Goal: Entertainment & Leisure: Consume media (video, audio)

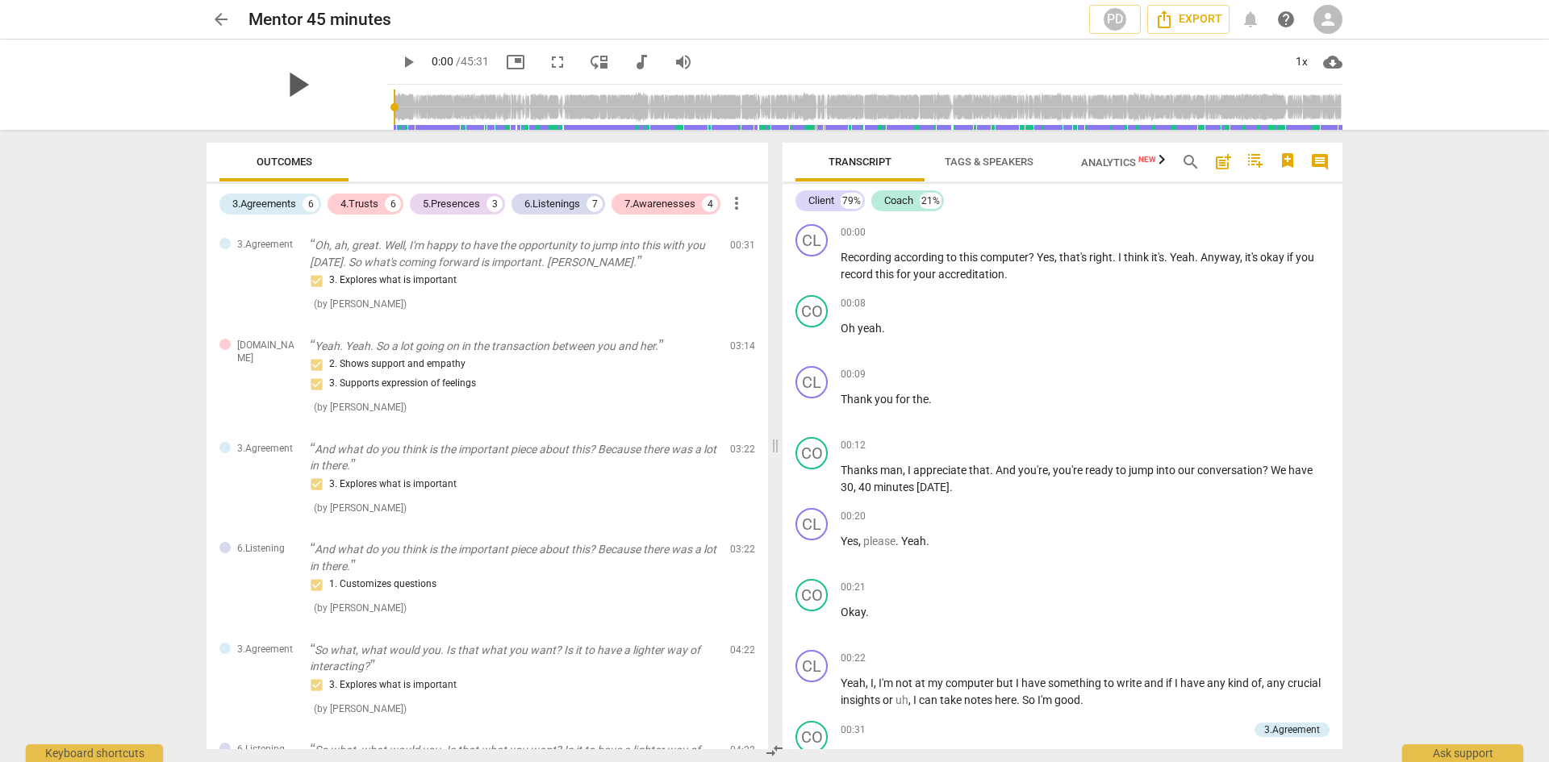
click at [285, 81] on span "play_arrow" at bounding box center [297, 85] width 42 height 42
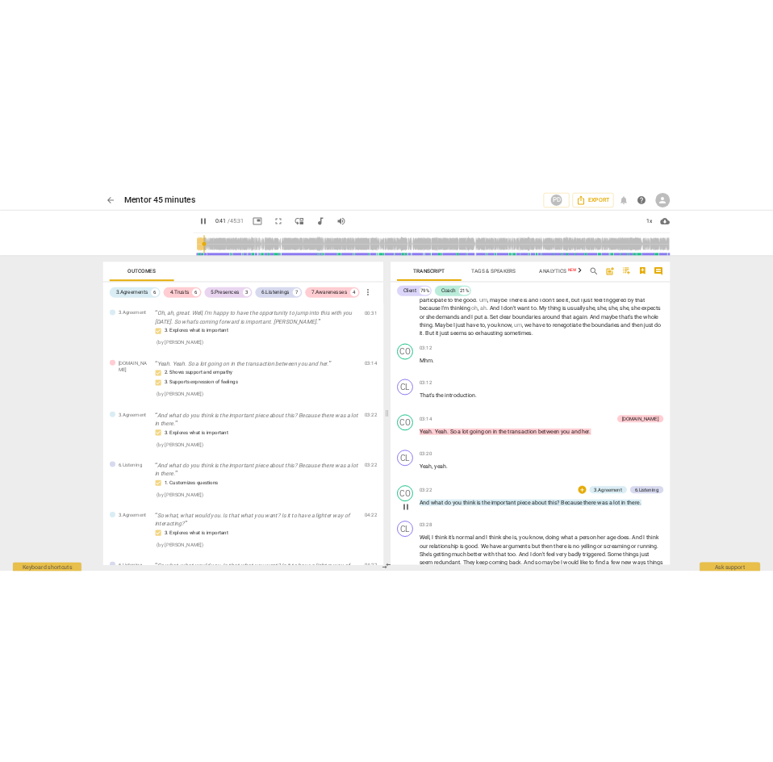
scroll to position [1193, 0]
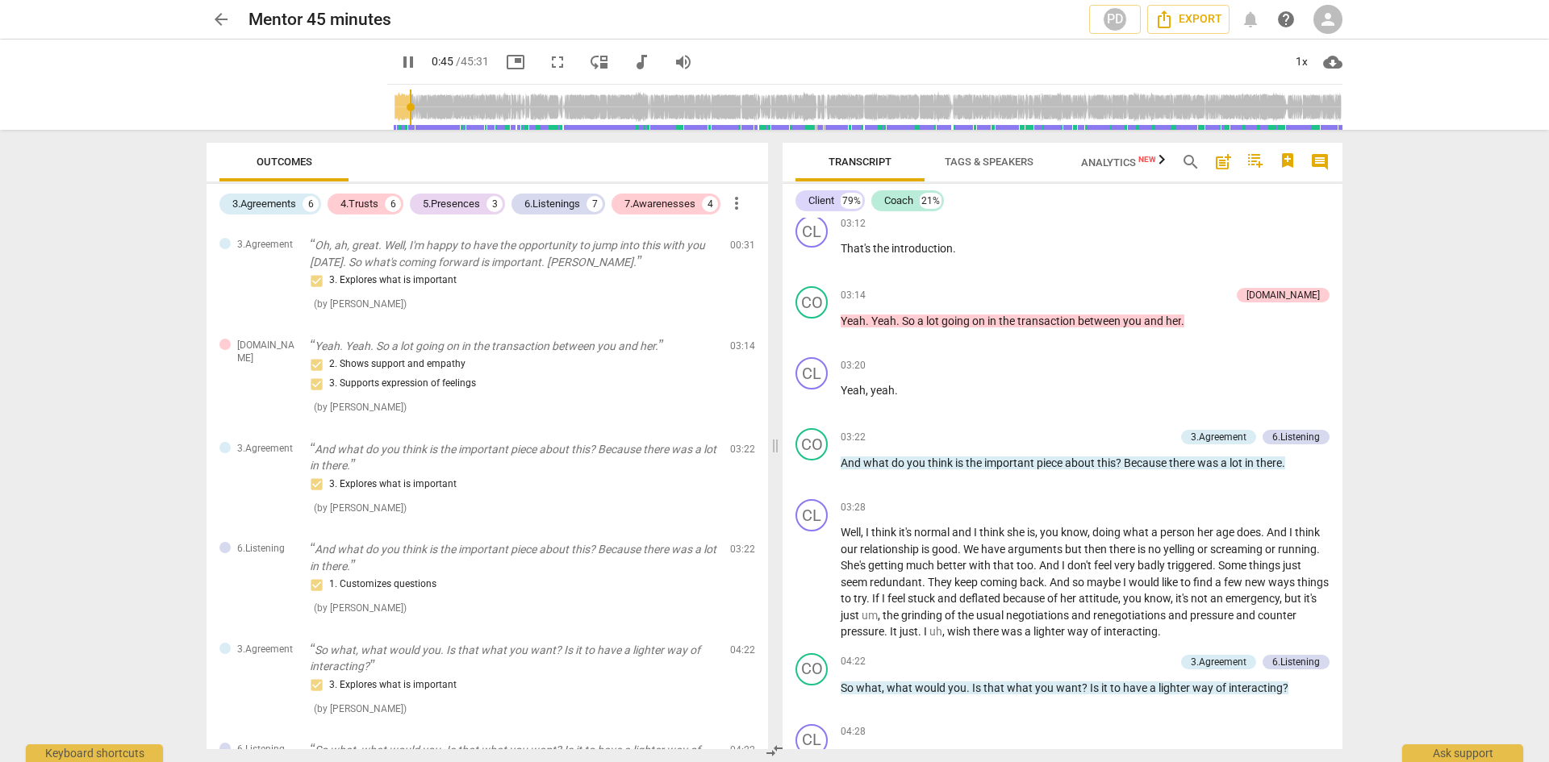
drag, startPoint x: 485, startPoint y: 135, endPoint x: 515, endPoint y: 131, distance: 30.8
click at [483, 131] on div "Outcomes 3.Agreements 6 4.Trusts 6 5.Presences 3 6.Listenings 7 7.Awarenesses 4…" at bounding box center [484, 446] width 581 height 632
click at [399, 59] on span "pause" at bounding box center [408, 61] width 19 height 19
type input "47"
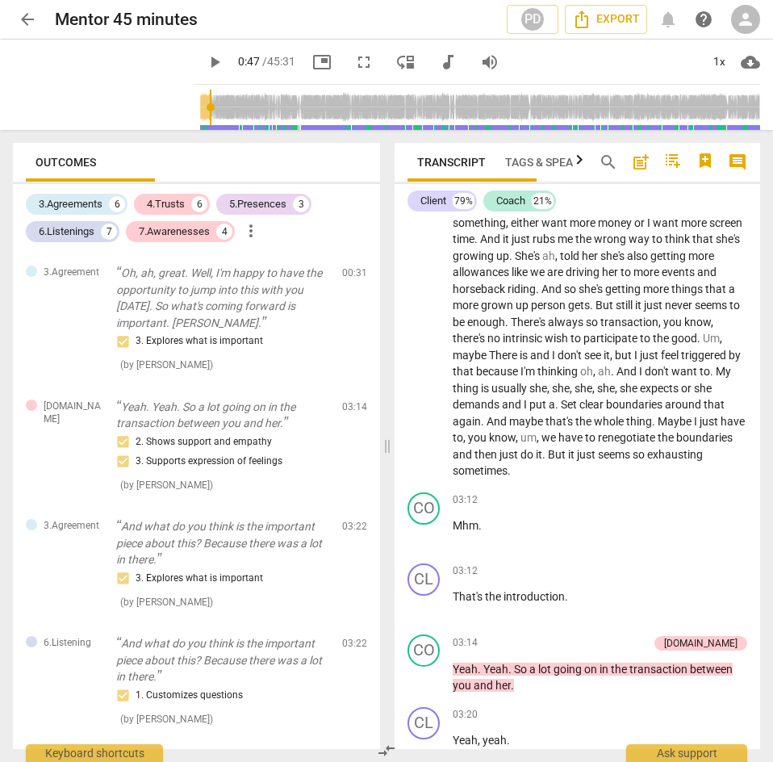
scroll to position [1524, 0]
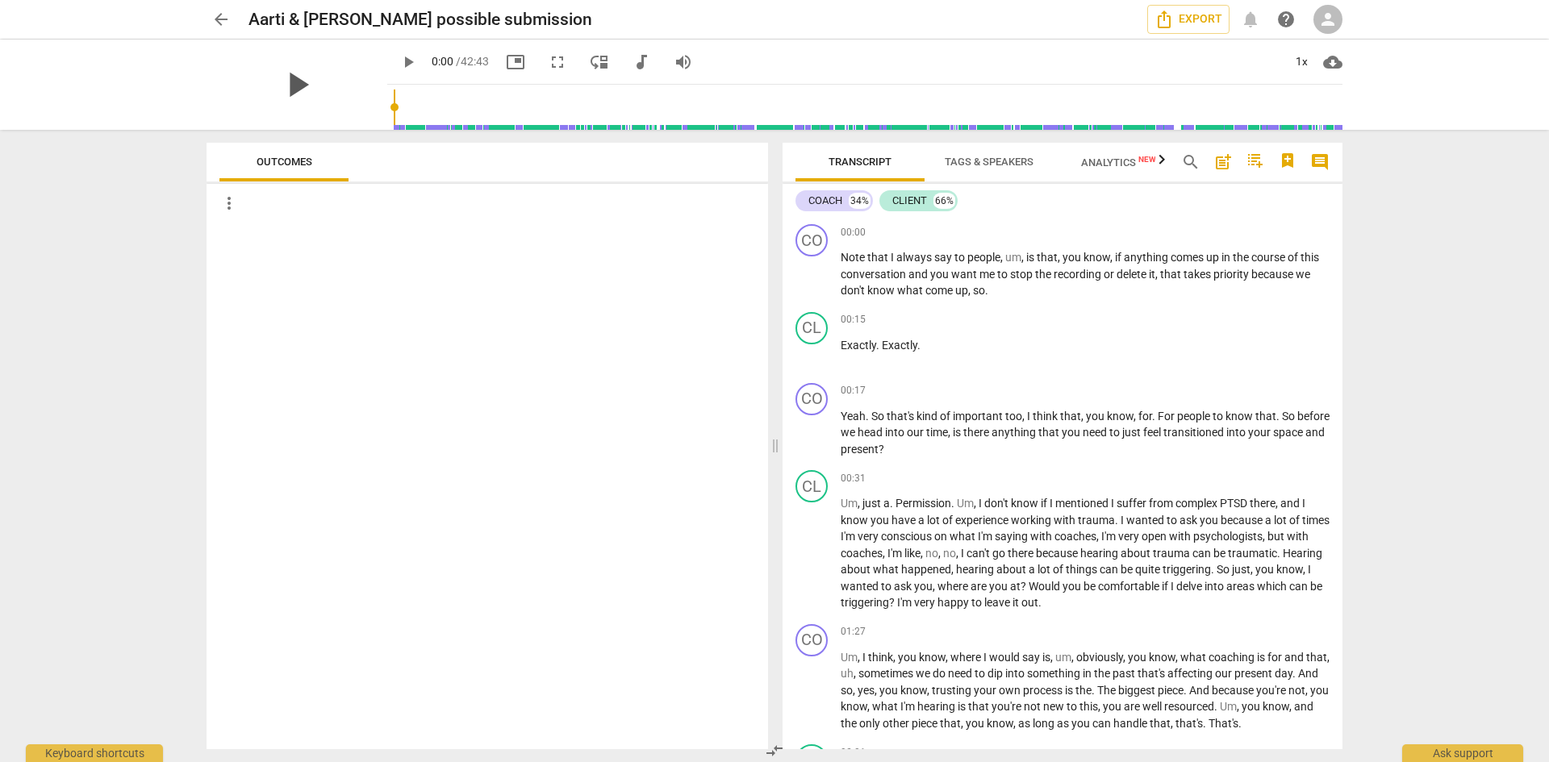
click at [294, 78] on span "play_arrow" at bounding box center [297, 85] width 42 height 42
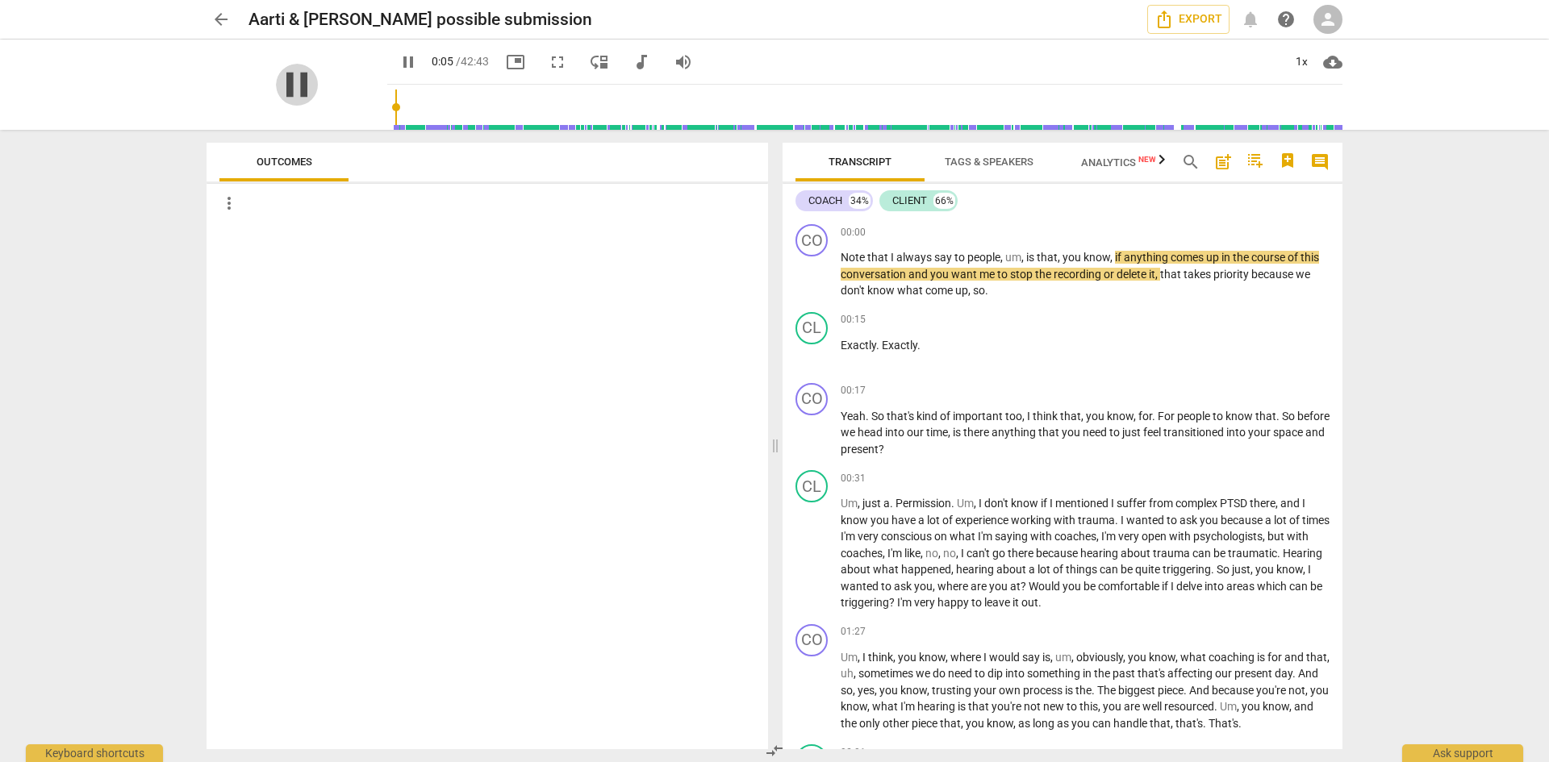
click at [281, 83] on span "pause" at bounding box center [297, 85] width 42 height 42
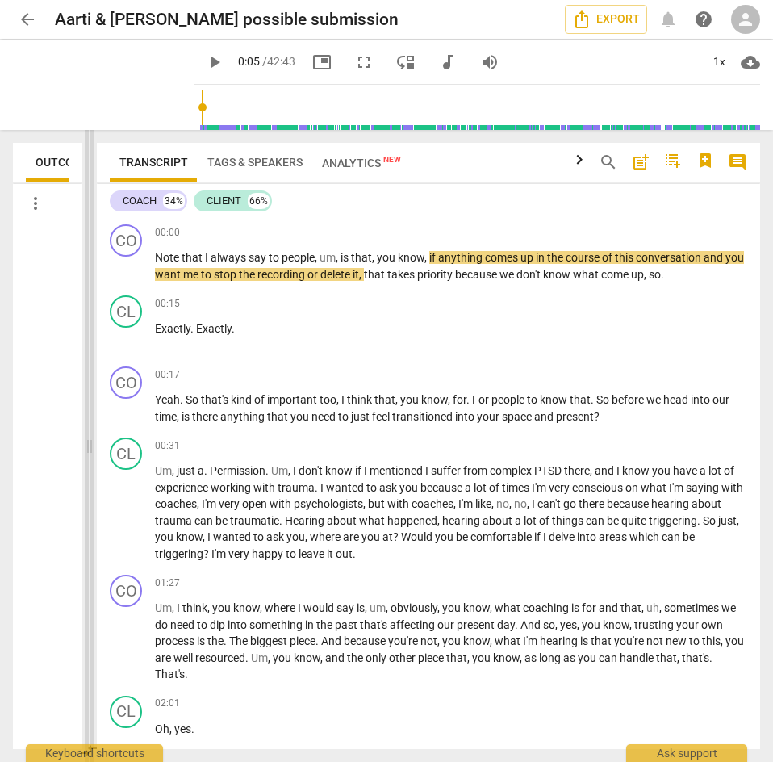
drag, startPoint x: 387, startPoint y: 440, endPoint x: 90, endPoint y: 458, distance: 298.2
click at [90, 458] on span at bounding box center [90, 446] width 10 height 632
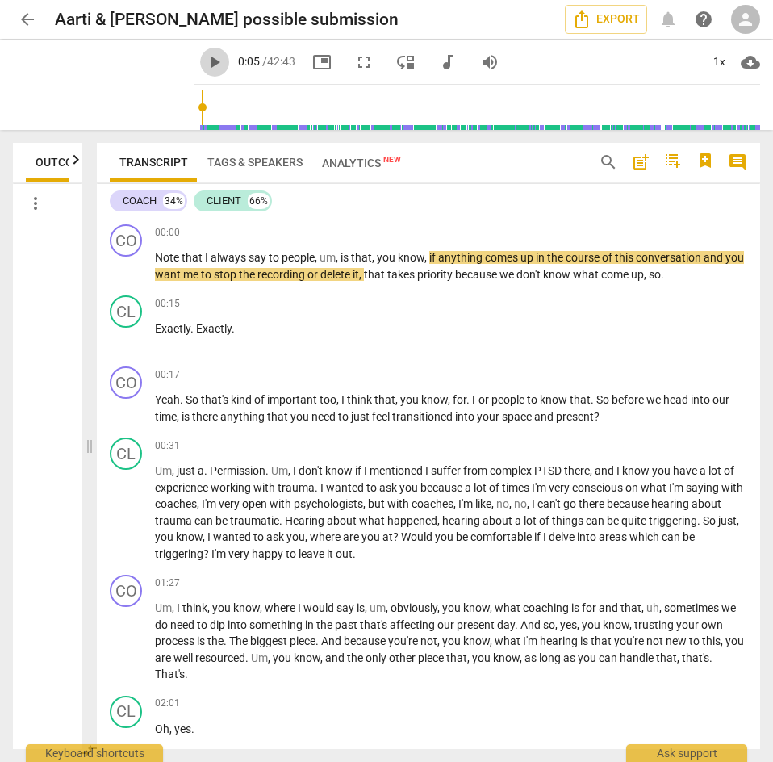
click at [205, 59] on span "play_arrow" at bounding box center [214, 61] width 19 height 19
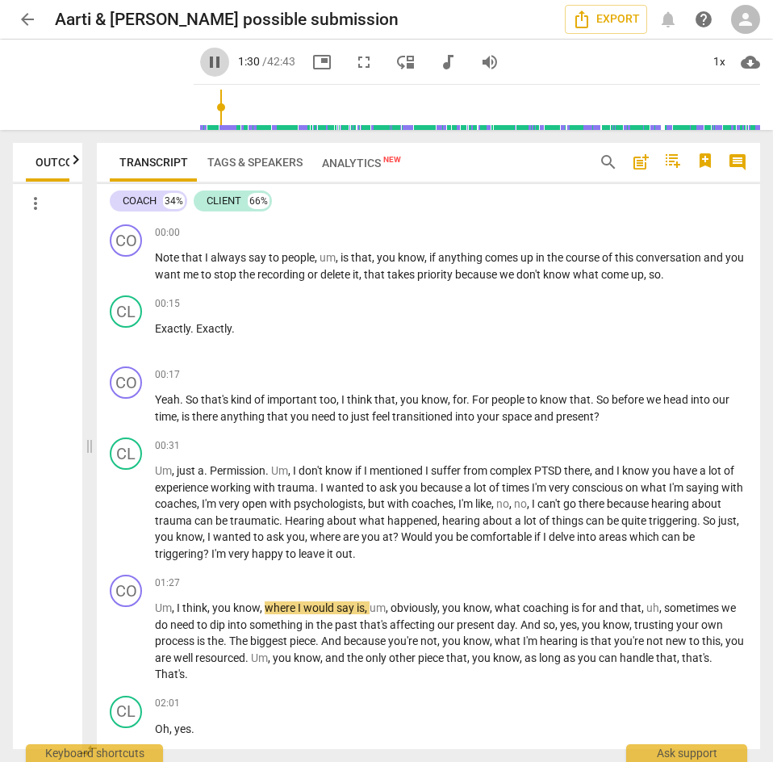
click at [205, 57] on span "pause" at bounding box center [214, 61] width 19 height 19
click at [205, 58] on span "play_arrow" at bounding box center [214, 61] width 19 height 19
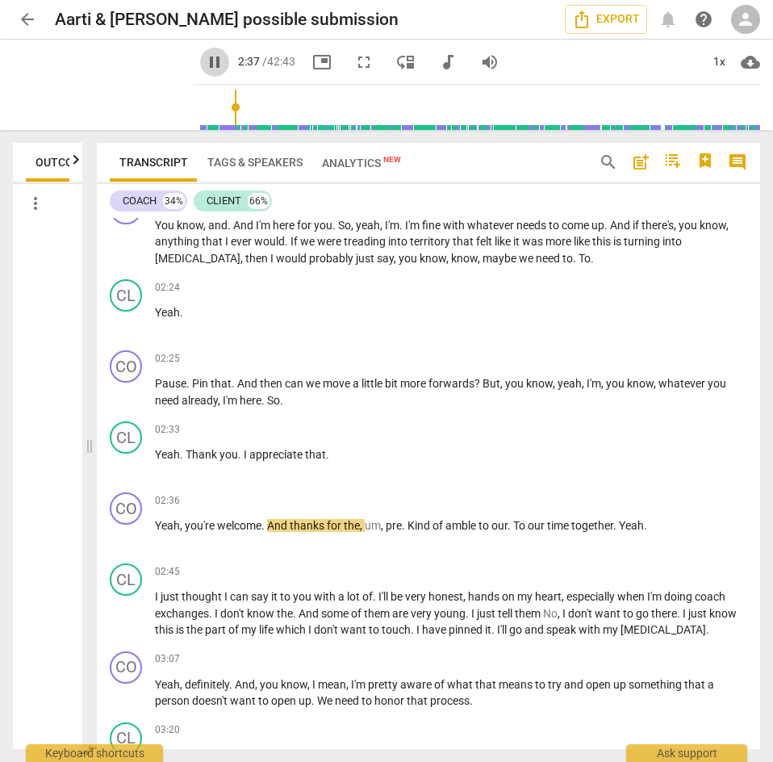
click at [205, 60] on span "pause" at bounding box center [214, 61] width 19 height 19
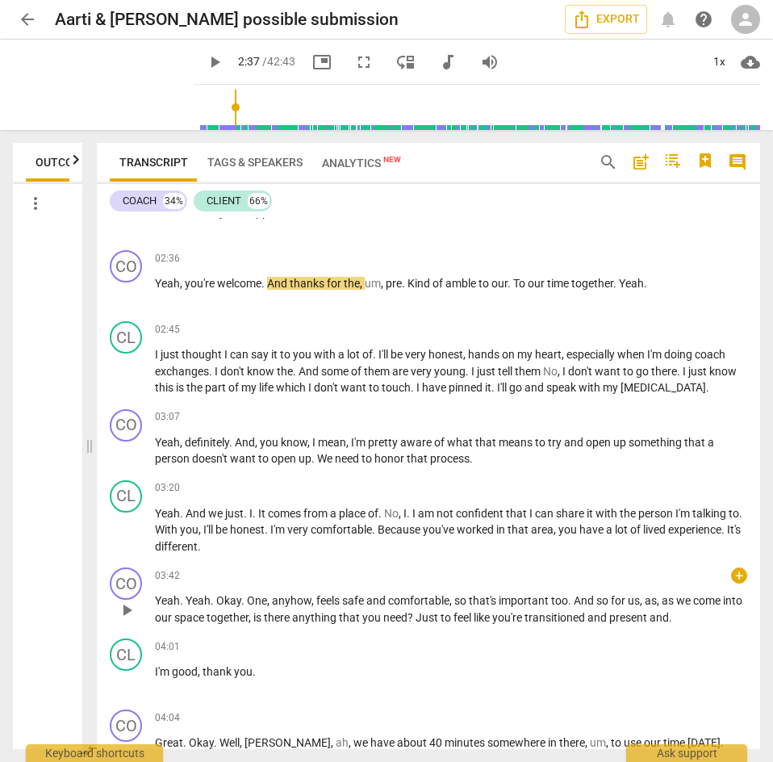
scroll to position [897, 0]
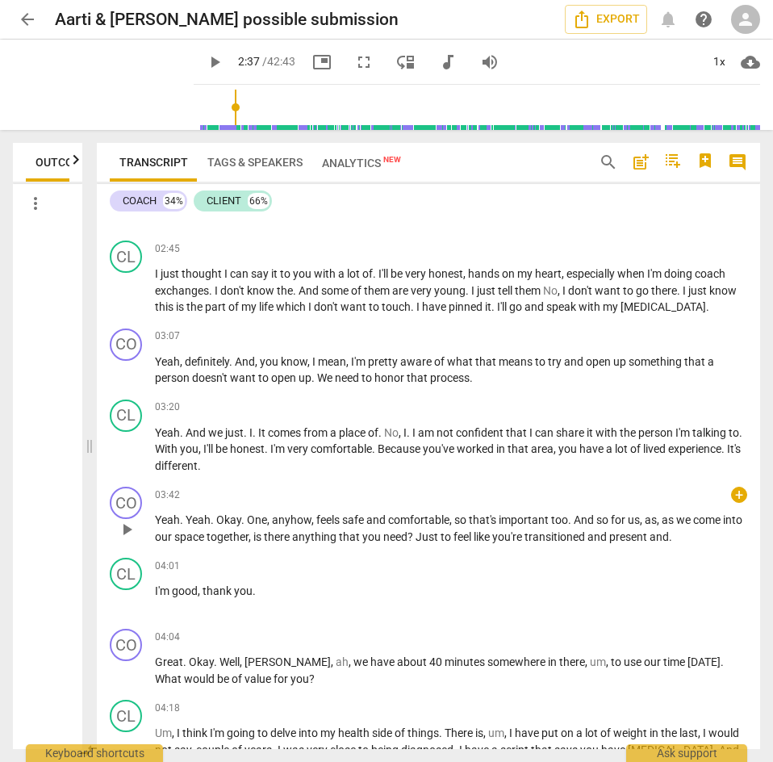
click at [575, 520] on span "And" at bounding box center [585, 519] width 23 height 13
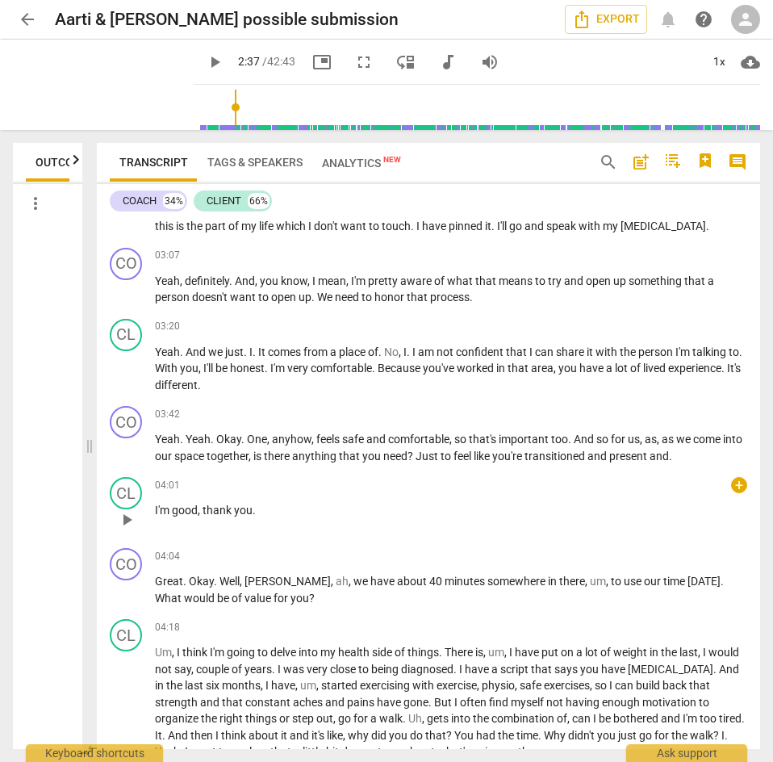
scroll to position [1058, 0]
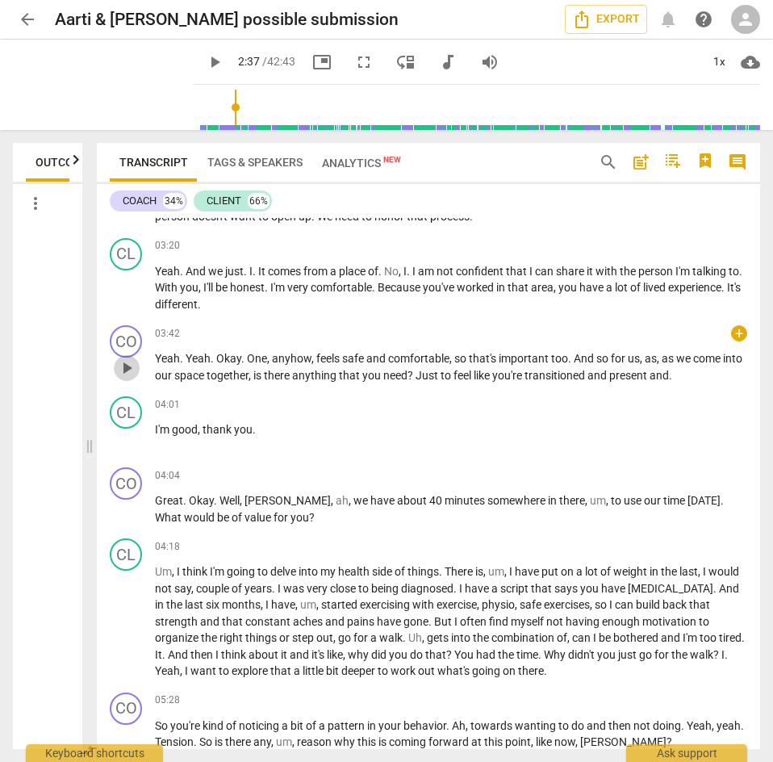
click at [125, 365] on span "play_arrow" at bounding box center [126, 367] width 19 height 19
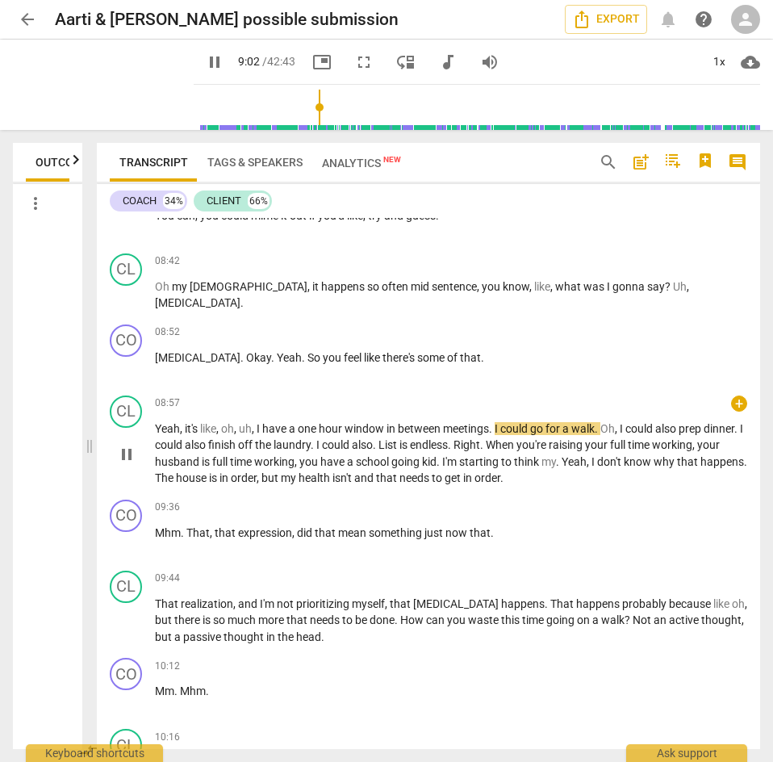
scroll to position [2349, 0]
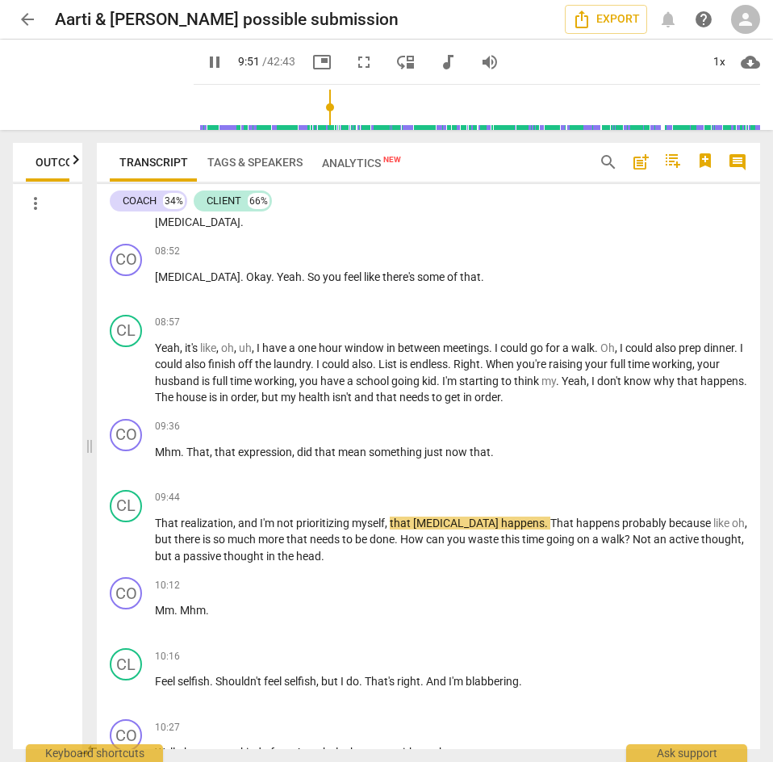
click at [205, 55] on span "pause" at bounding box center [214, 61] width 19 height 19
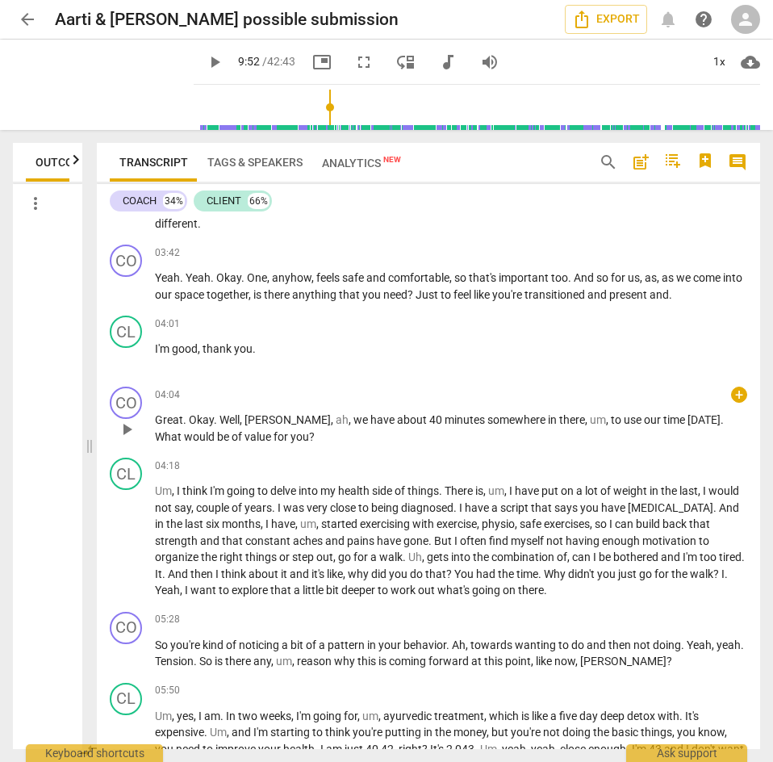
scroll to position [1220, 0]
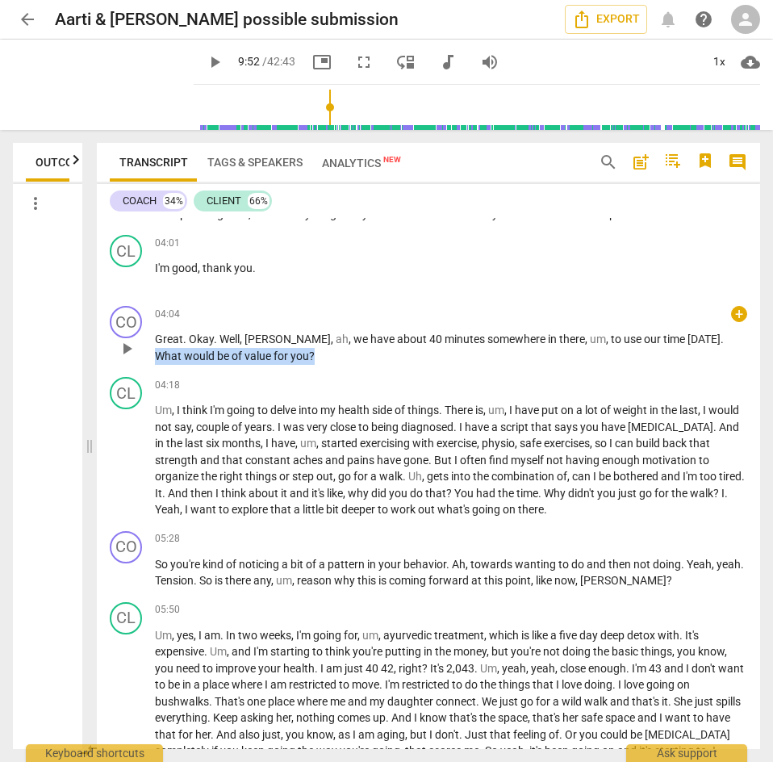
drag, startPoint x: 666, startPoint y: 336, endPoint x: 691, endPoint y: 363, distance: 37.1
click at [691, 363] on p "Great . Okay . Well , Artie , ah , we have about 40 minutes somewhere in there …" at bounding box center [451, 347] width 592 height 33
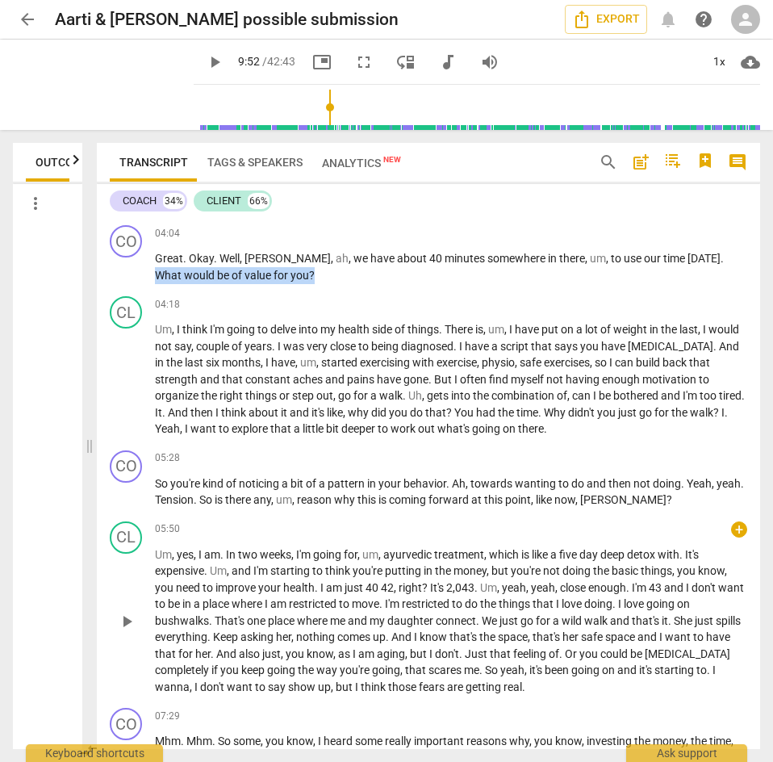
scroll to position [1381, 0]
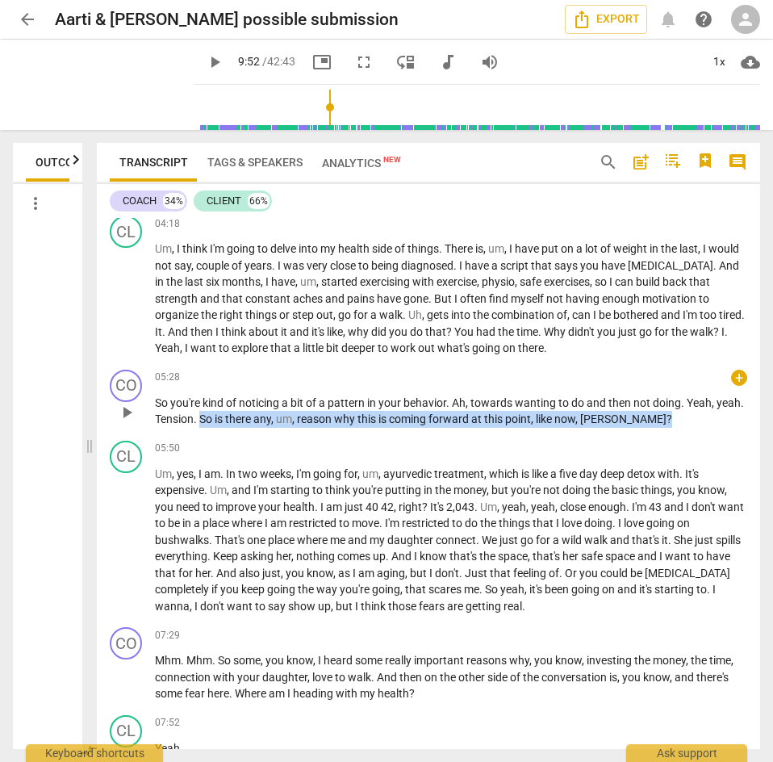
drag, startPoint x: 229, startPoint y: 419, endPoint x: 671, endPoint y: 424, distance: 442.1
click at [671, 424] on p "So you're kind of noticing a bit of a pattern in your behavior . Ah , towards w…" at bounding box center [451, 410] width 592 height 33
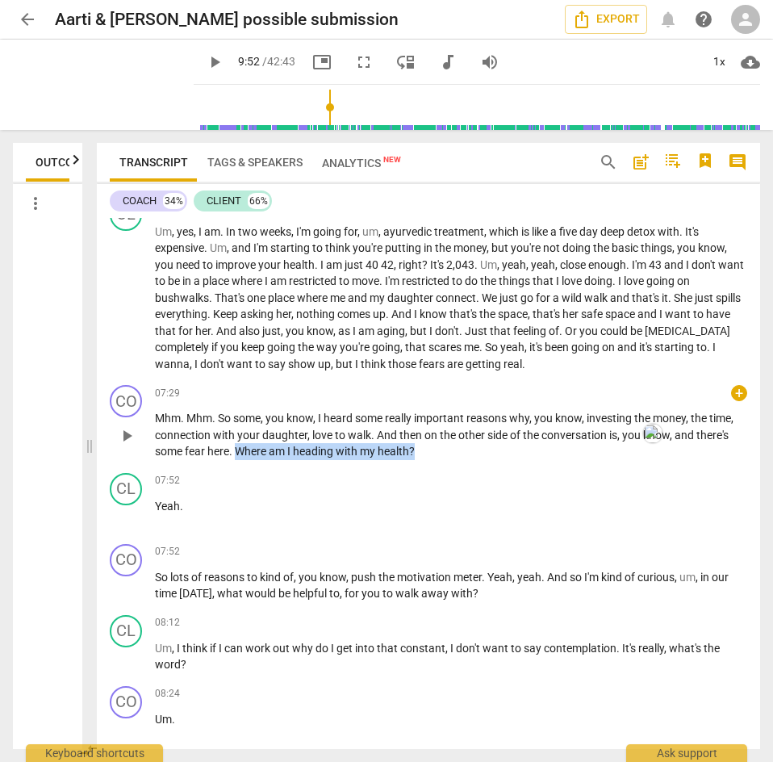
drag, startPoint x: 240, startPoint y: 449, endPoint x: 438, endPoint y: 453, distance: 198.5
click at [438, 453] on p "Mhm . Mhm . So some , you know , I heard some really important reasons why , yo…" at bounding box center [451, 435] width 592 height 50
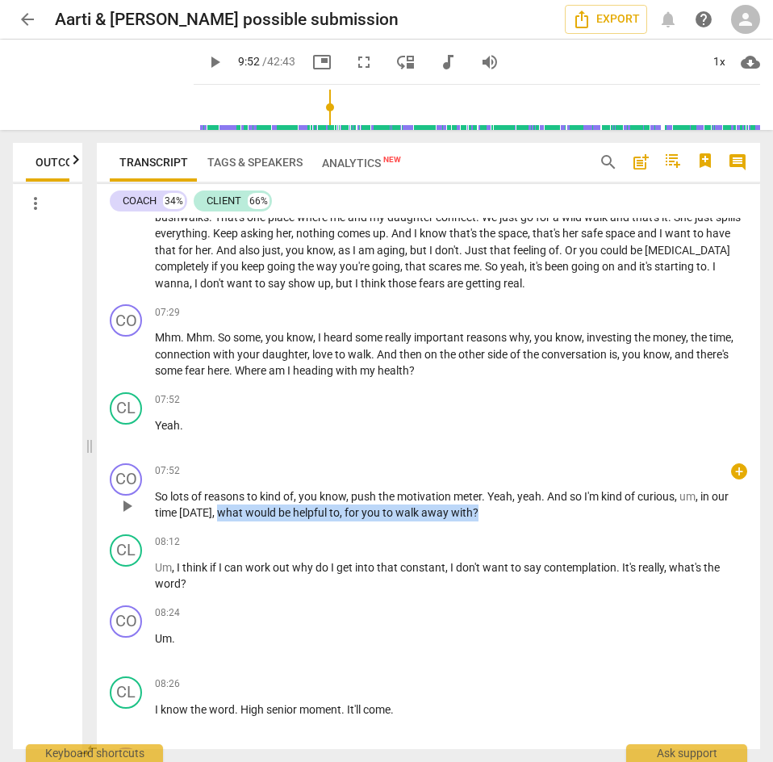
drag, startPoint x: 212, startPoint y: 510, endPoint x: 520, endPoint y: 513, distance: 308.2
click at [514, 512] on p "So lots of reasons to kind of , you know , push the motivation meter . Yeah , y…" at bounding box center [451, 504] width 592 height 33
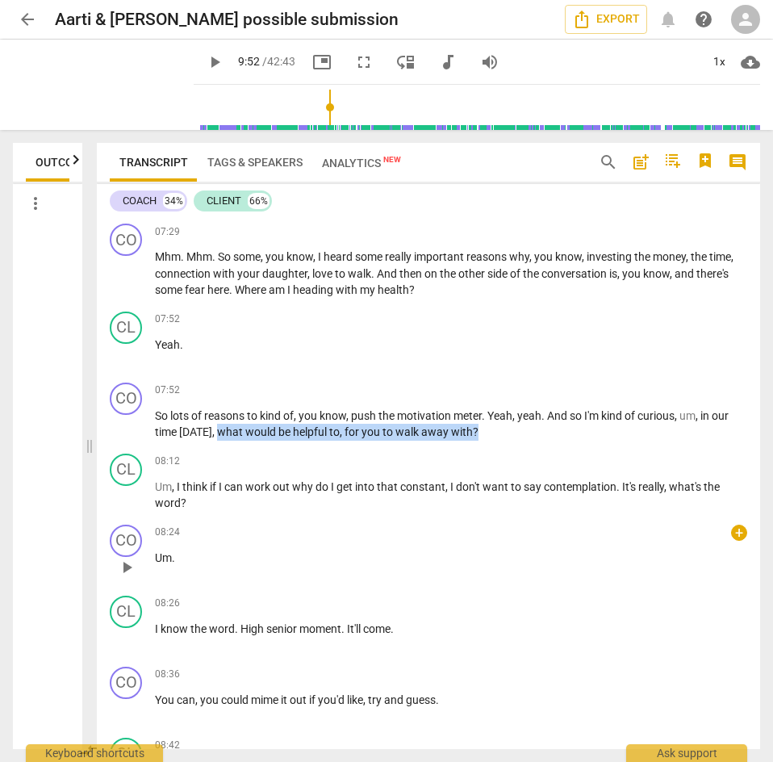
scroll to position [1946, 0]
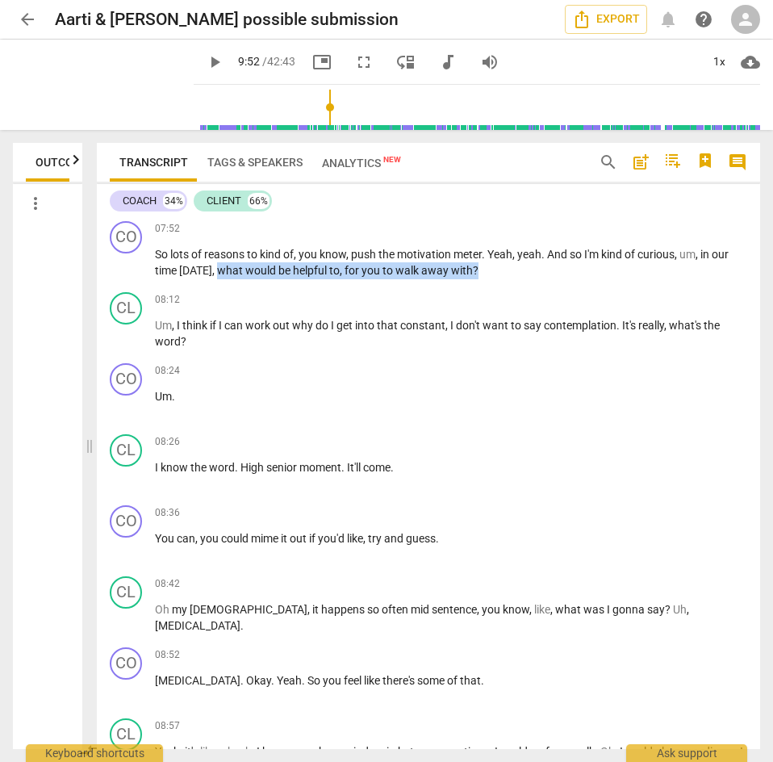
click at [205, 56] on span "play_arrow" at bounding box center [214, 61] width 19 height 19
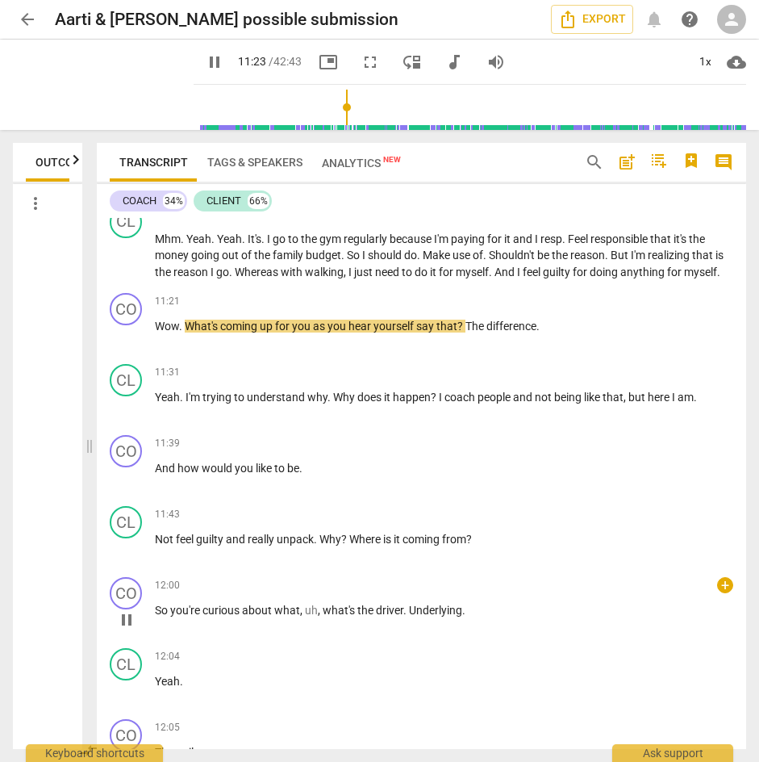
scroll to position [3173, 0]
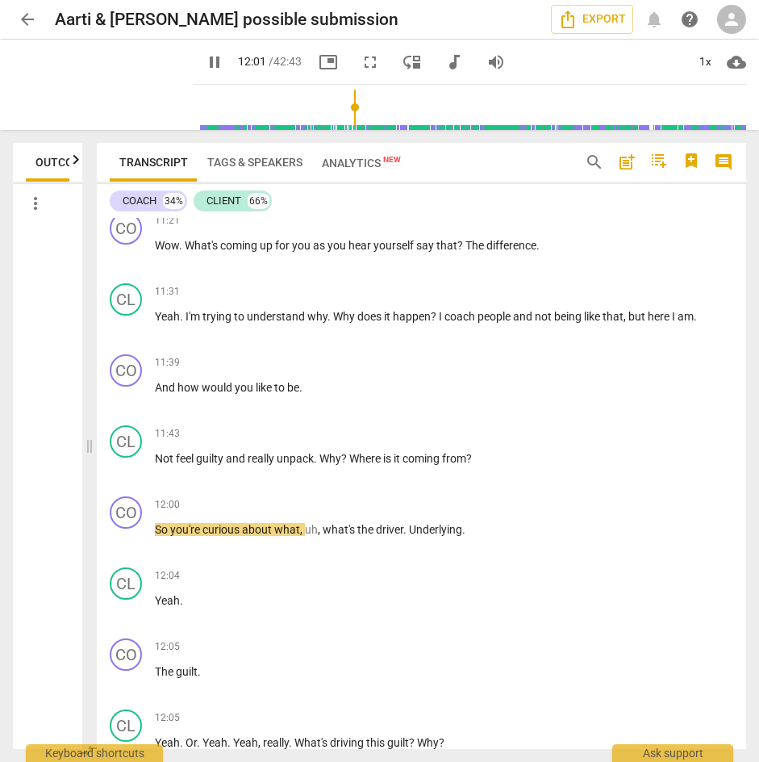
click at [205, 63] on span "pause" at bounding box center [214, 61] width 19 height 19
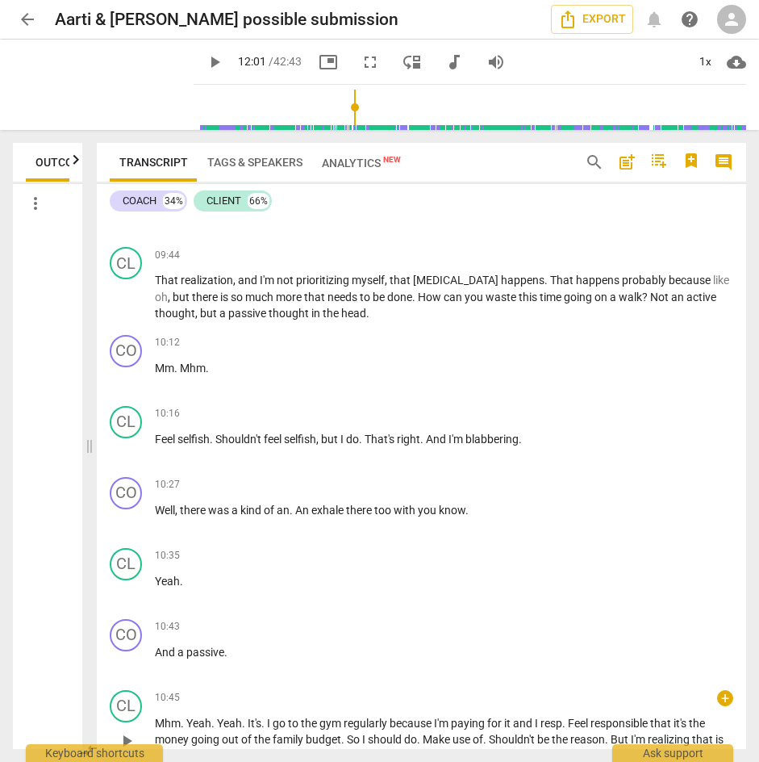
scroll to position [2850, 0]
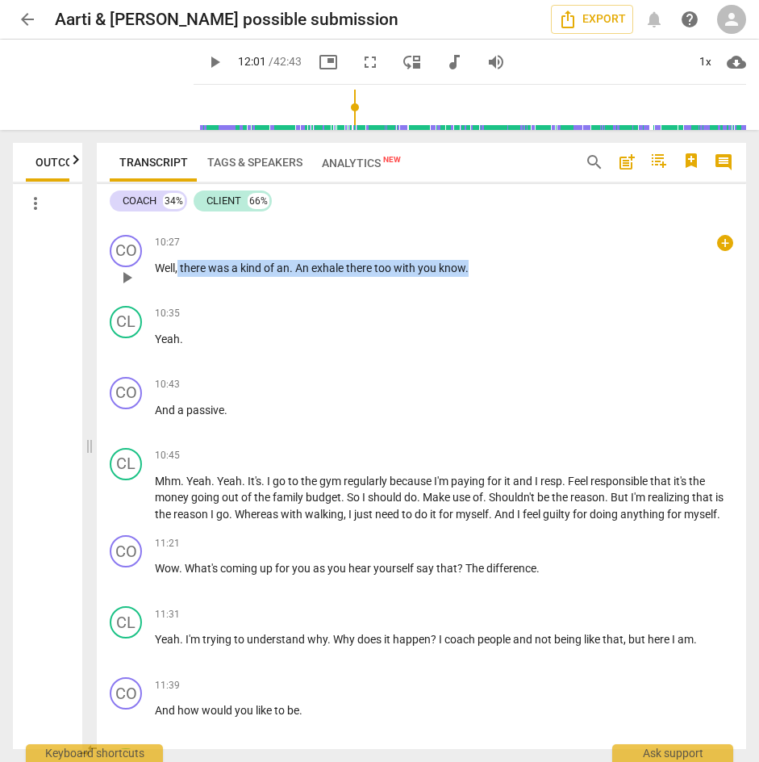
drag, startPoint x: 178, startPoint y: 265, endPoint x: 503, endPoint y: 257, distance: 325.2
click at [497, 256] on div "10:27 + keyboard_arrow_right Well , there was a kind of an . An exhale there to…" at bounding box center [444, 264] width 578 height 58
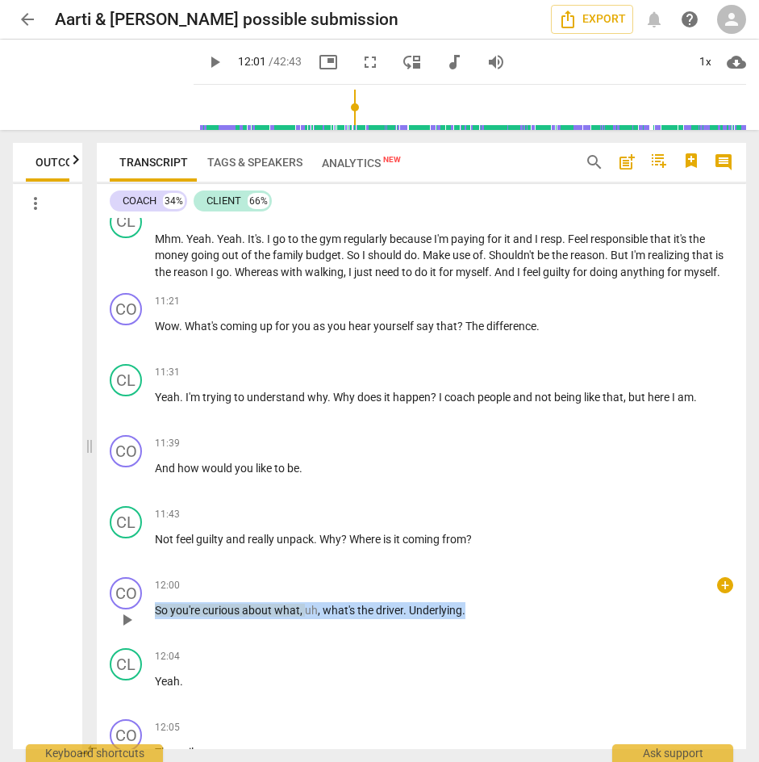
drag, startPoint x: 157, startPoint y: 623, endPoint x: 478, endPoint y: 636, distance: 321.3
click at [478, 635] on div "12:00 + keyboard_arrow_right So you're curious about what , uh , what's the dri…" at bounding box center [444, 606] width 578 height 58
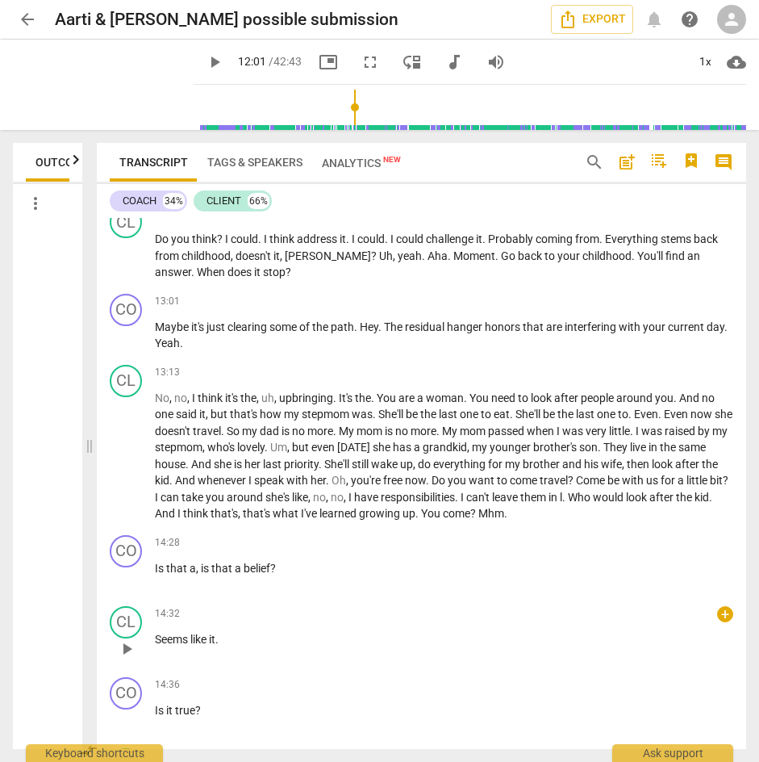
scroll to position [3899, 0]
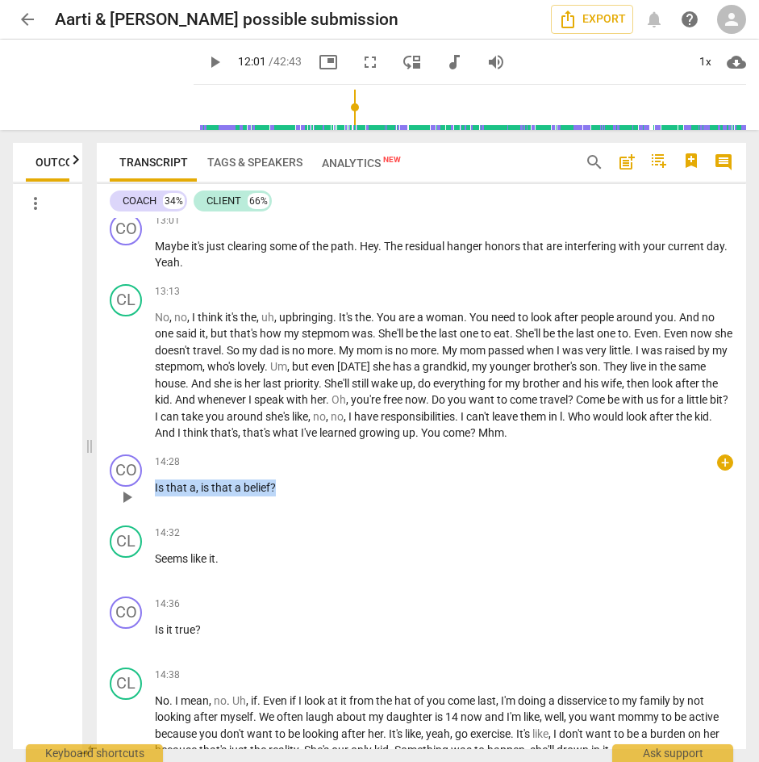
drag, startPoint x: 156, startPoint y: 503, endPoint x: 316, endPoint y: 504, distance: 160.5
click at [316, 496] on p "Is that a , is that a belief ?" at bounding box center [444, 487] width 578 height 17
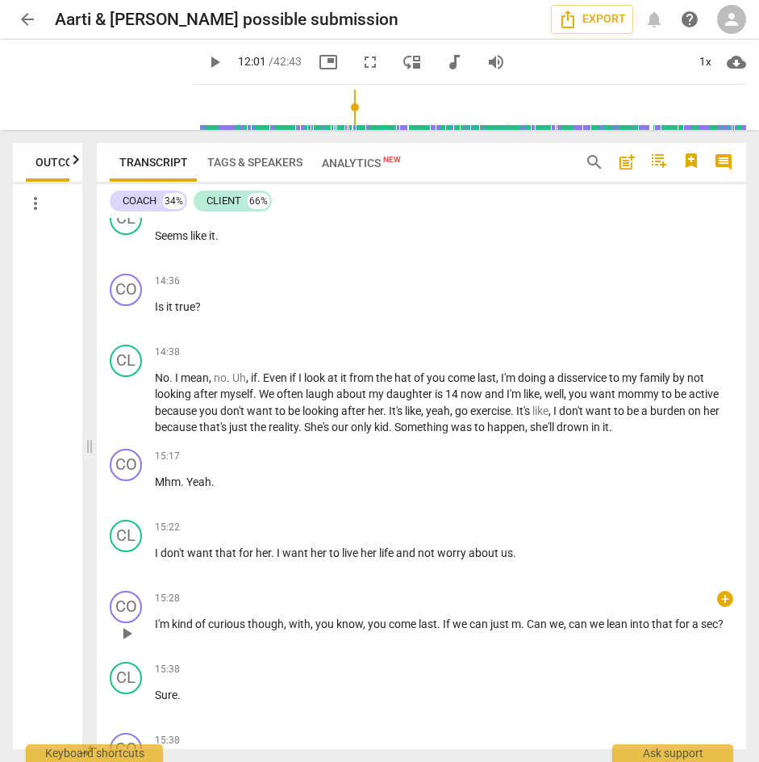
scroll to position [4302, 0]
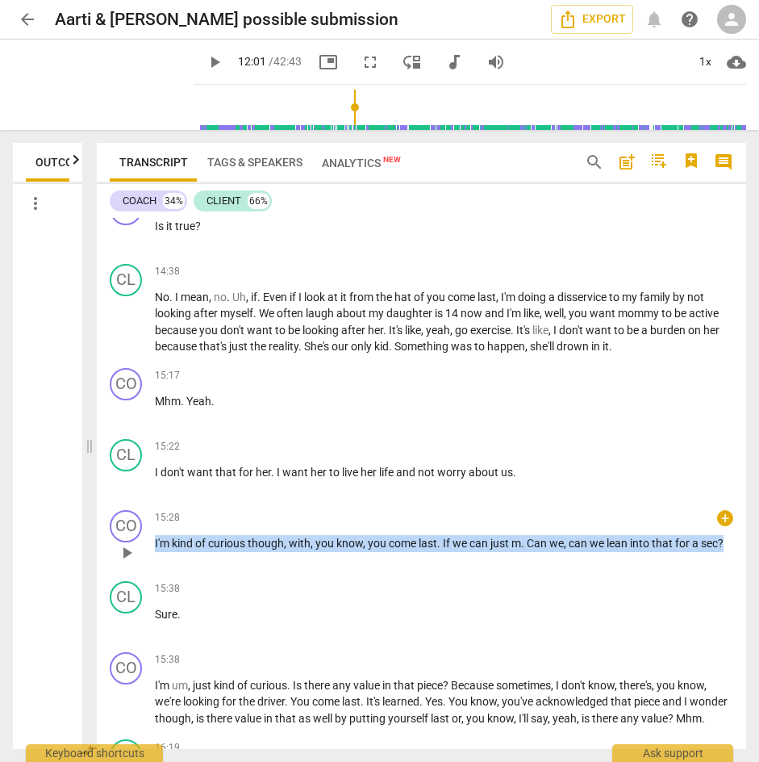
drag, startPoint x: 155, startPoint y: 558, endPoint x: 737, endPoint y: 561, distance: 581.7
click at [737, 561] on div "CO play_arrow pause 15:28 + keyboard_arrow_right I'm kind of curious though , w…" at bounding box center [421, 538] width 649 height 71
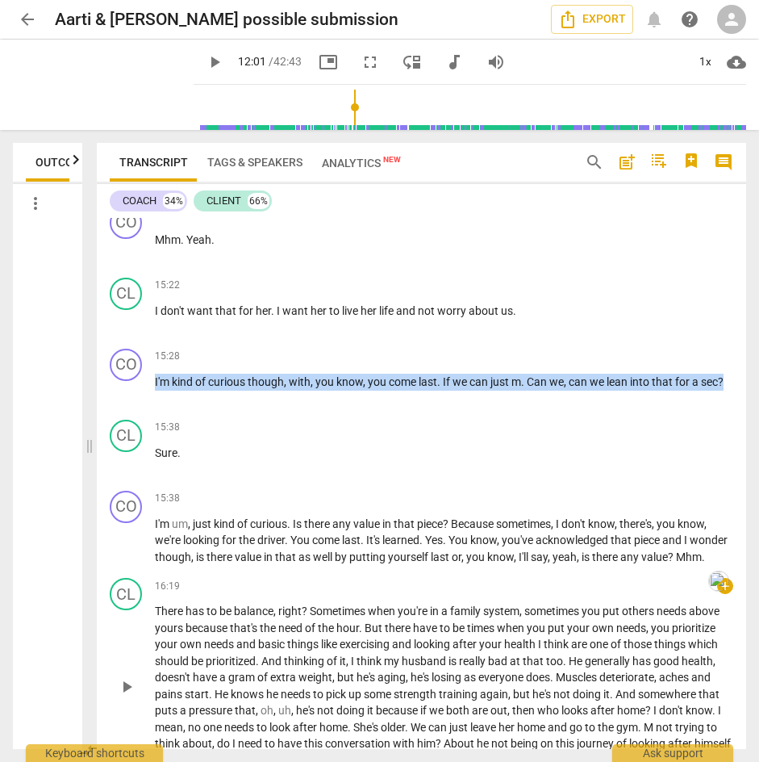
scroll to position [4544, 0]
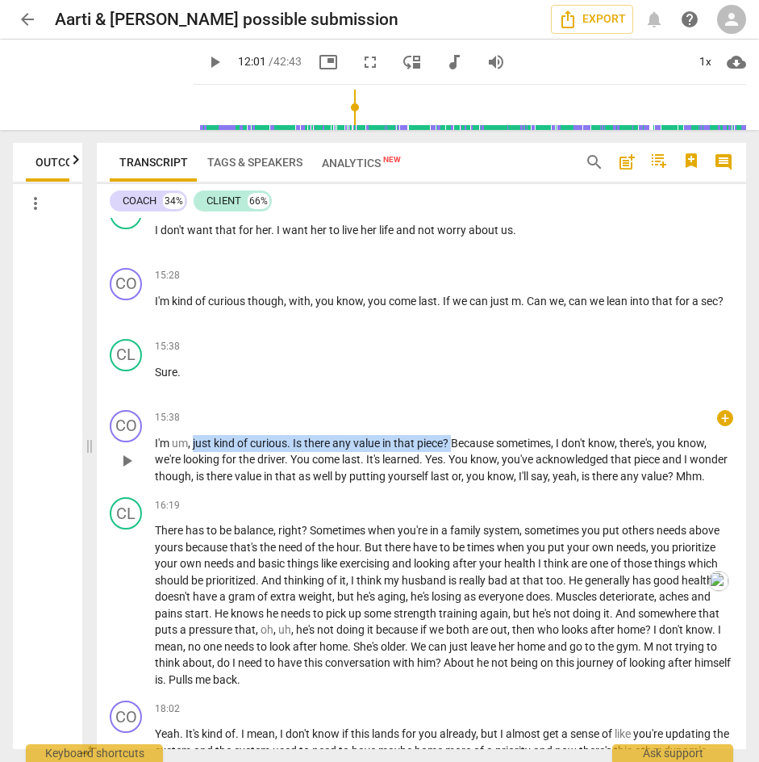
drag, startPoint x: 193, startPoint y: 459, endPoint x: 453, endPoint y: 462, distance: 260.6
click at [453, 462] on p "I'm um , just kind of curious . Is there any value in that piece ? Because some…" at bounding box center [444, 460] width 578 height 50
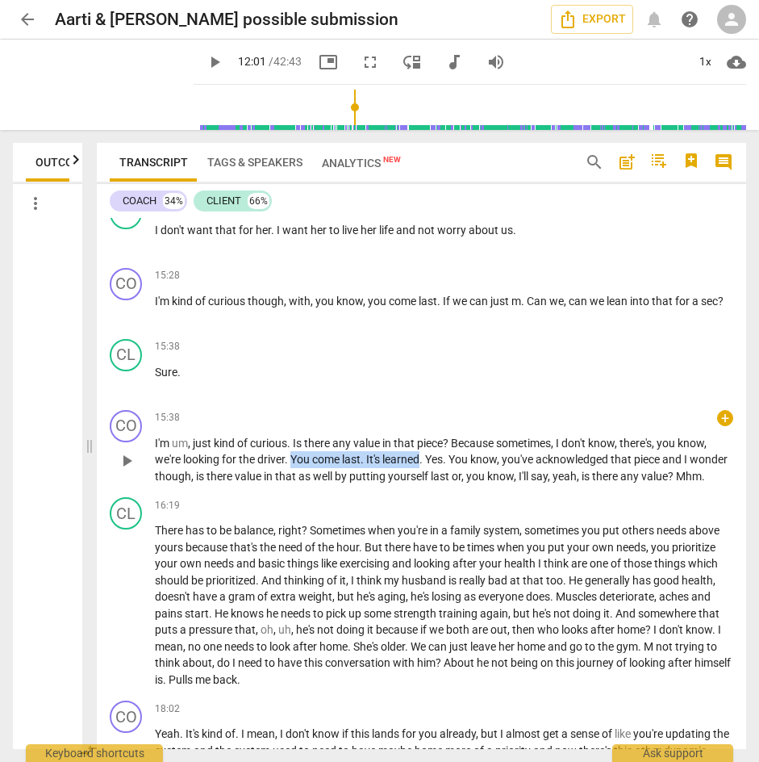
drag, startPoint x: 292, startPoint y: 474, endPoint x: 425, endPoint y: 480, distance: 133.3
click at [425, 480] on p "I'm um , just kind of curious . Is there any value in that piece ? Because some…" at bounding box center [444, 460] width 578 height 50
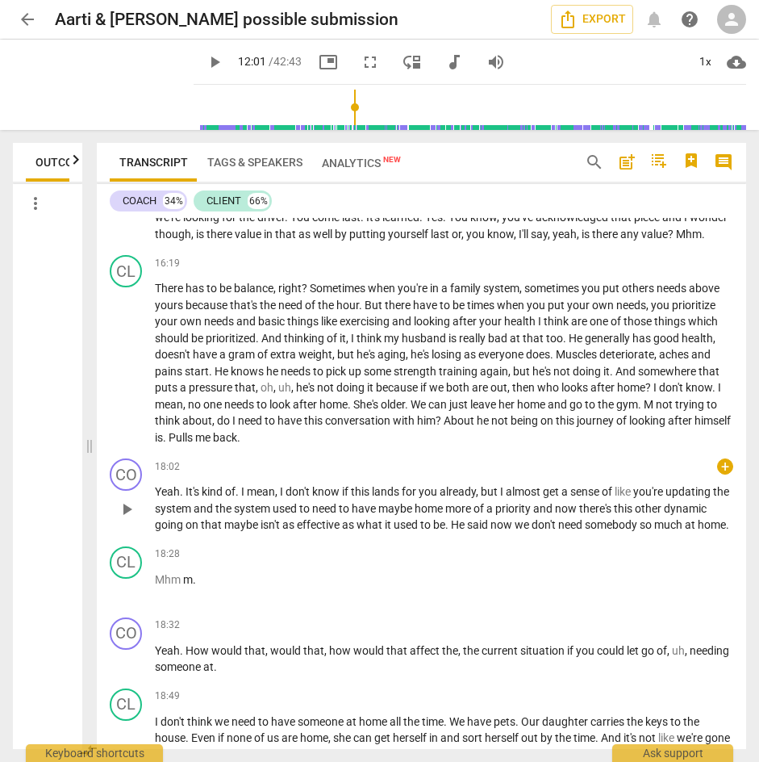
click at [157, 498] on span "Yeah" at bounding box center [167, 491] width 25 height 13
click at [159, 498] on span "Yeah" at bounding box center [167, 491] width 25 height 13
click at [125, 519] on span "play_arrow" at bounding box center [126, 508] width 19 height 19
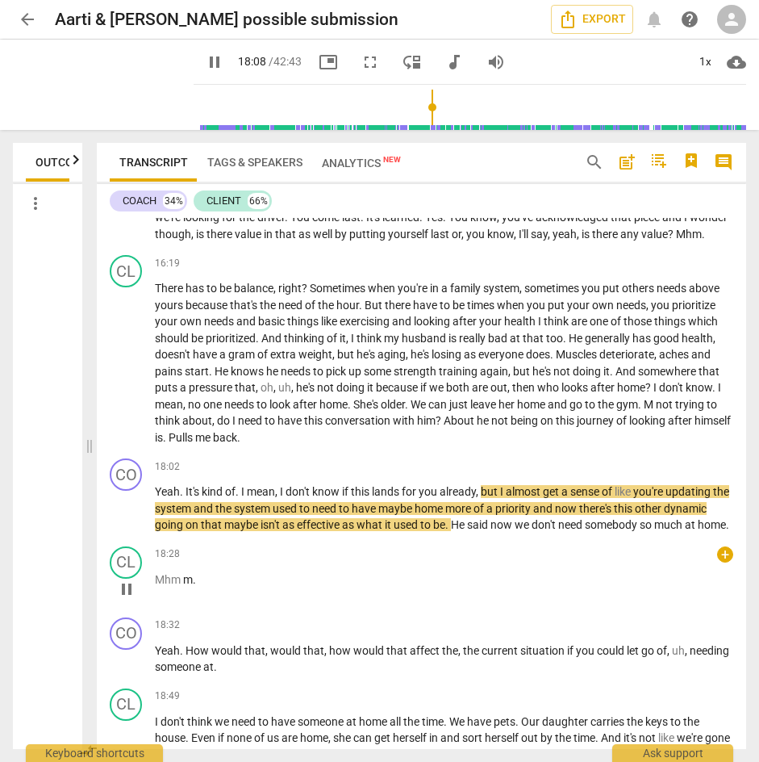
scroll to position [4867, 0]
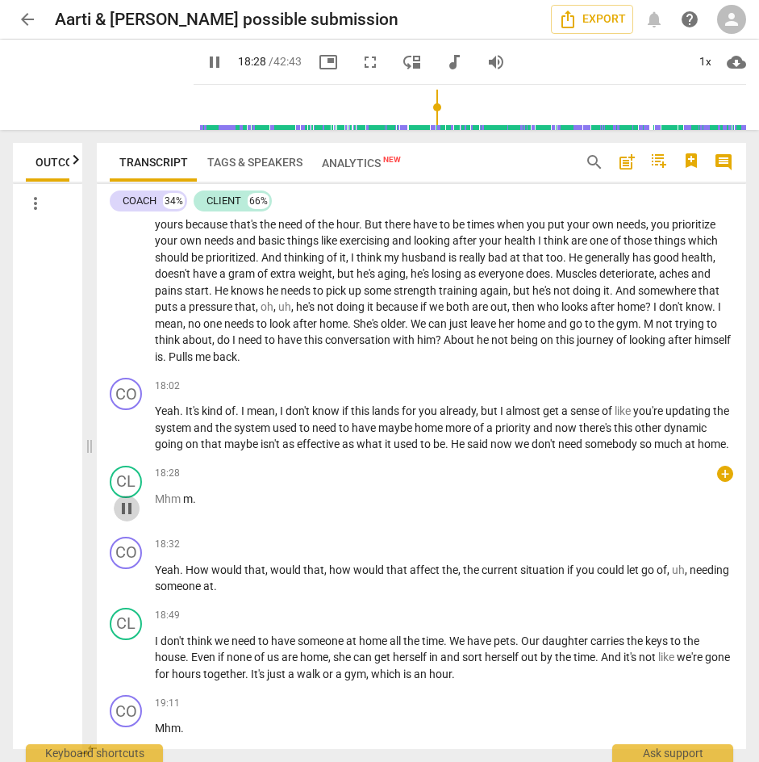
click at [126, 518] on span "pause" at bounding box center [126, 508] width 19 height 19
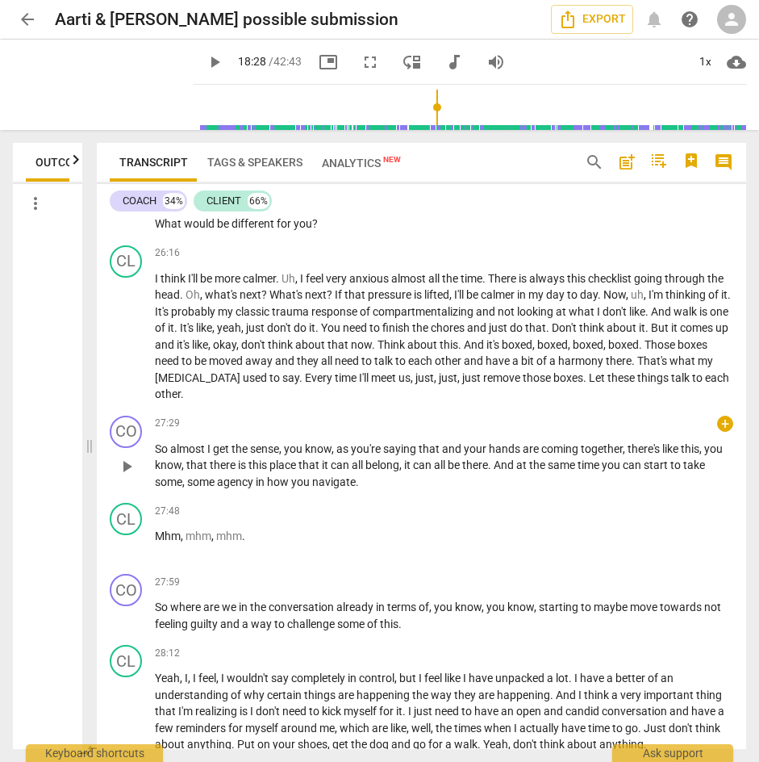
scroll to position [7610, 0]
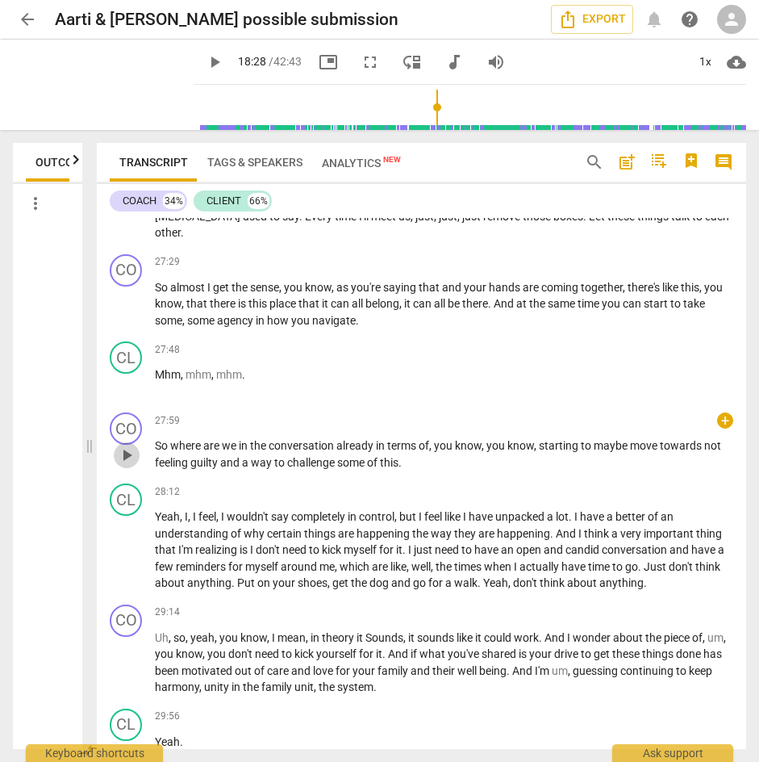
click at [130, 465] on span "play_arrow" at bounding box center [126, 454] width 19 height 19
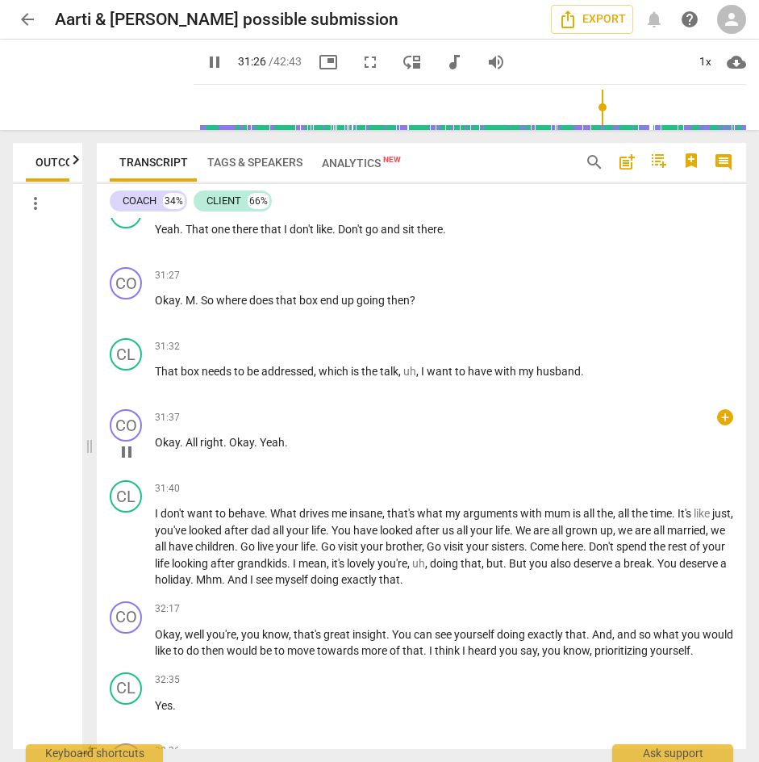
scroll to position [8820, 0]
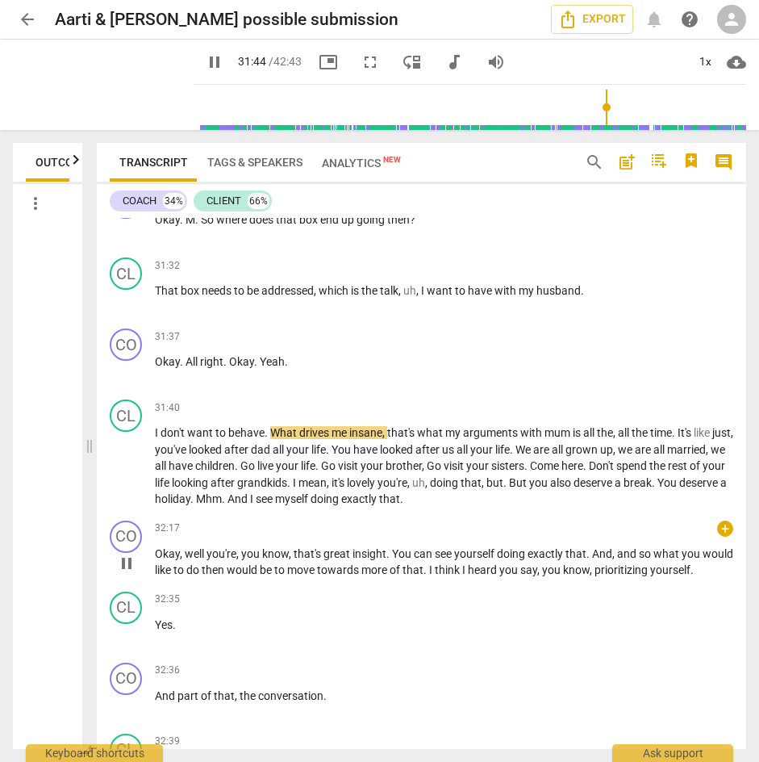
click at [123, 573] on span "pause" at bounding box center [126, 562] width 19 height 19
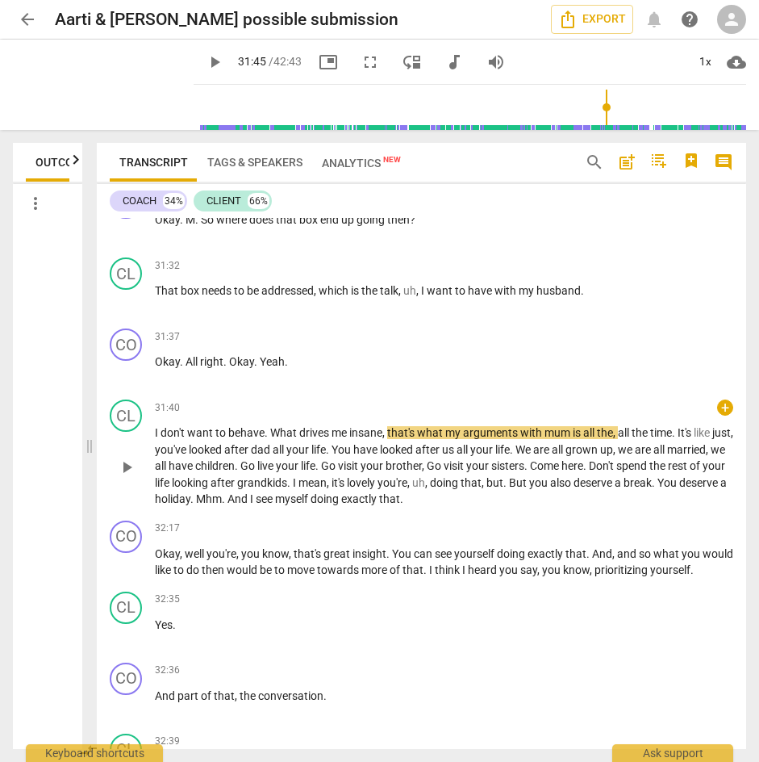
type input "1905"
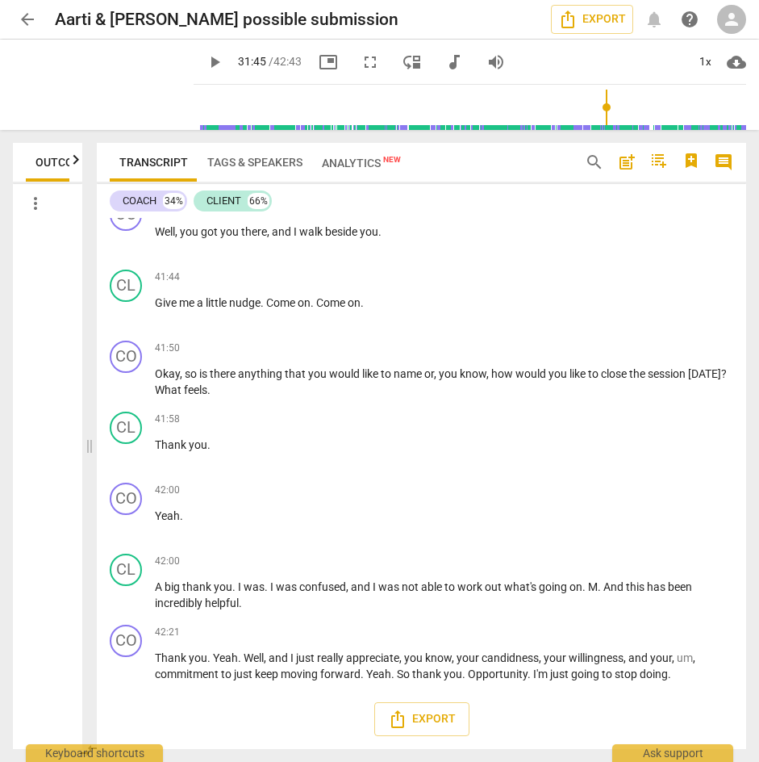
scroll to position [12110, 0]
